Goal: Task Accomplishment & Management: Manage account settings

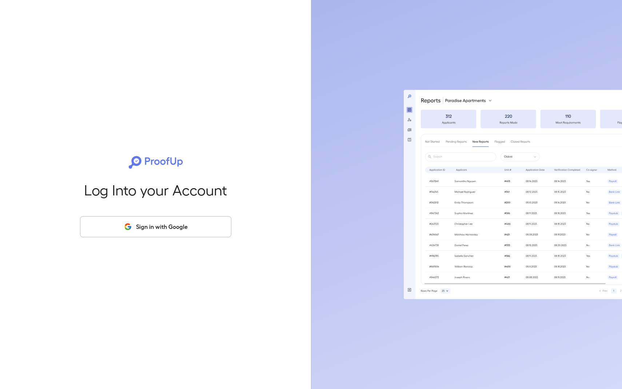
click at [184, 222] on button "Sign in with Google" at bounding box center [155, 226] width 151 height 21
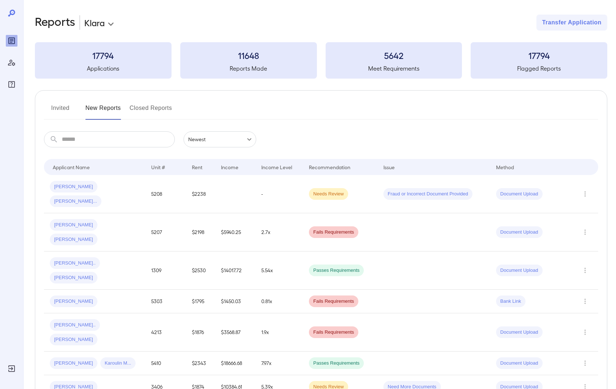
click at [56, 107] on button "Invited" at bounding box center [60, 110] width 33 height 17
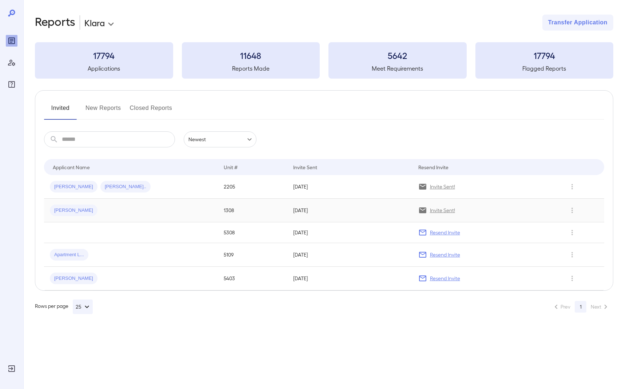
click at [440, 211] on p "Invite Sent!" at bounding box center [442, 210] width 25 height 7
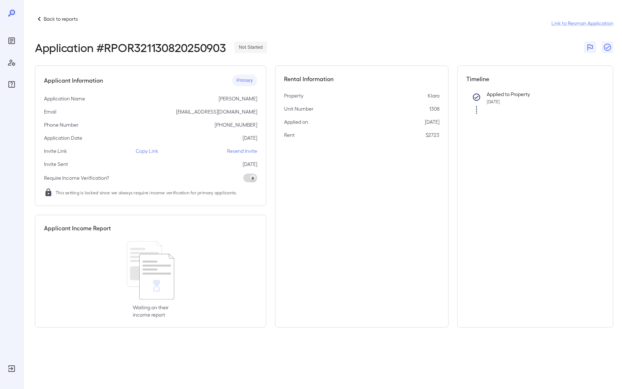
click at [239, 149] on p "Resend Invite" at bounding box center [242, 150] width 30 height 7
click at [244, 151] on p "Resend Invite" at bounding box center [242, 150] width 30 height 7
click at [9, 42] on icon "Reports" at bounding box center [11, 40] width 9 height 9
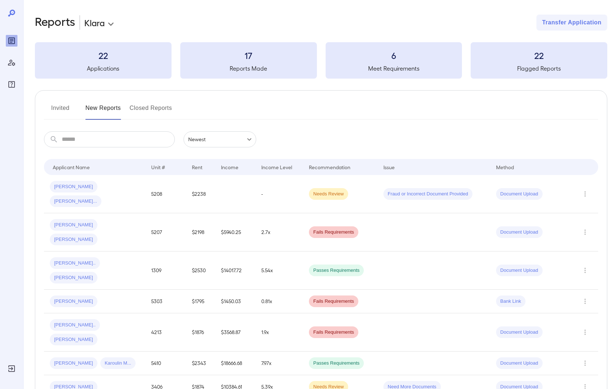
click at [54, 110] on button "Invited" at bounding box center [60, 110] width 33 height 17
